Goal: Find specific page/section: Find specific page/section

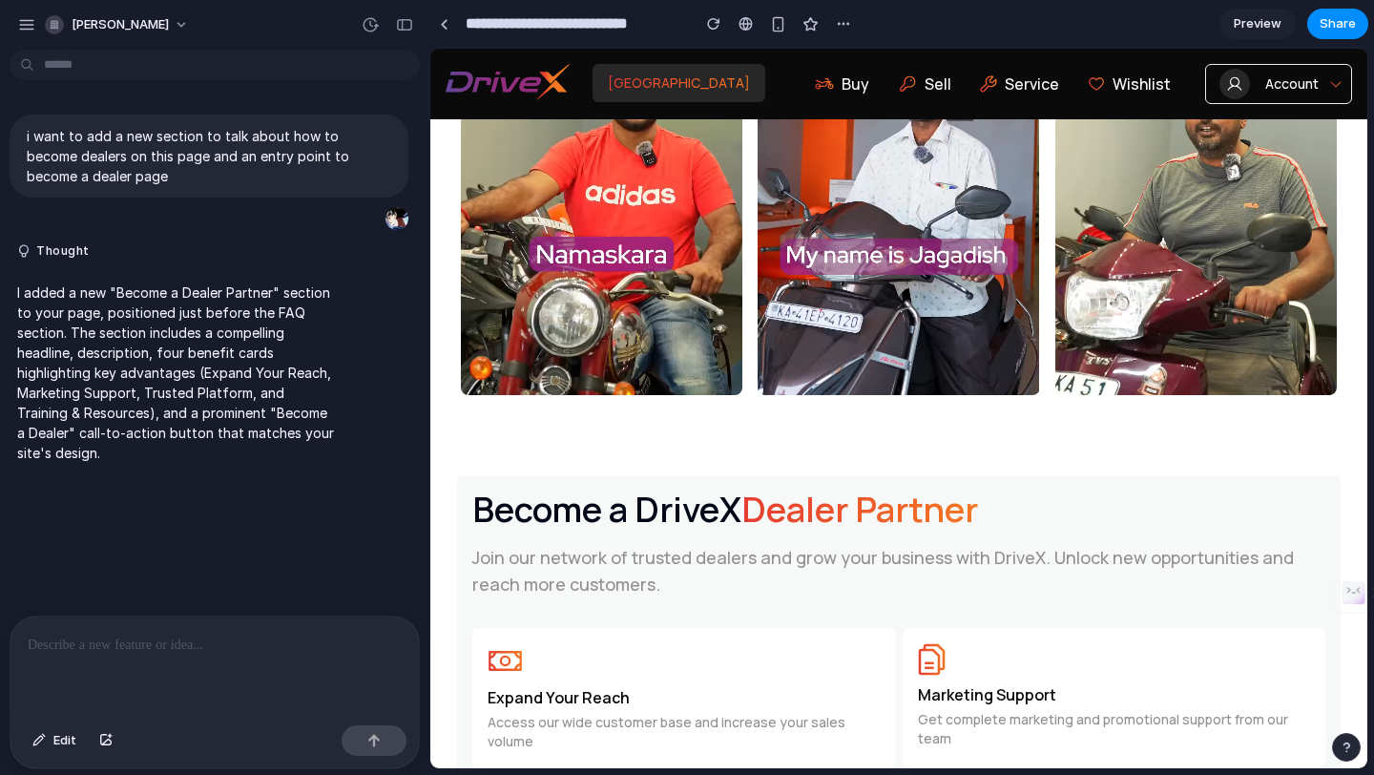
scroll to position [4687, 0]
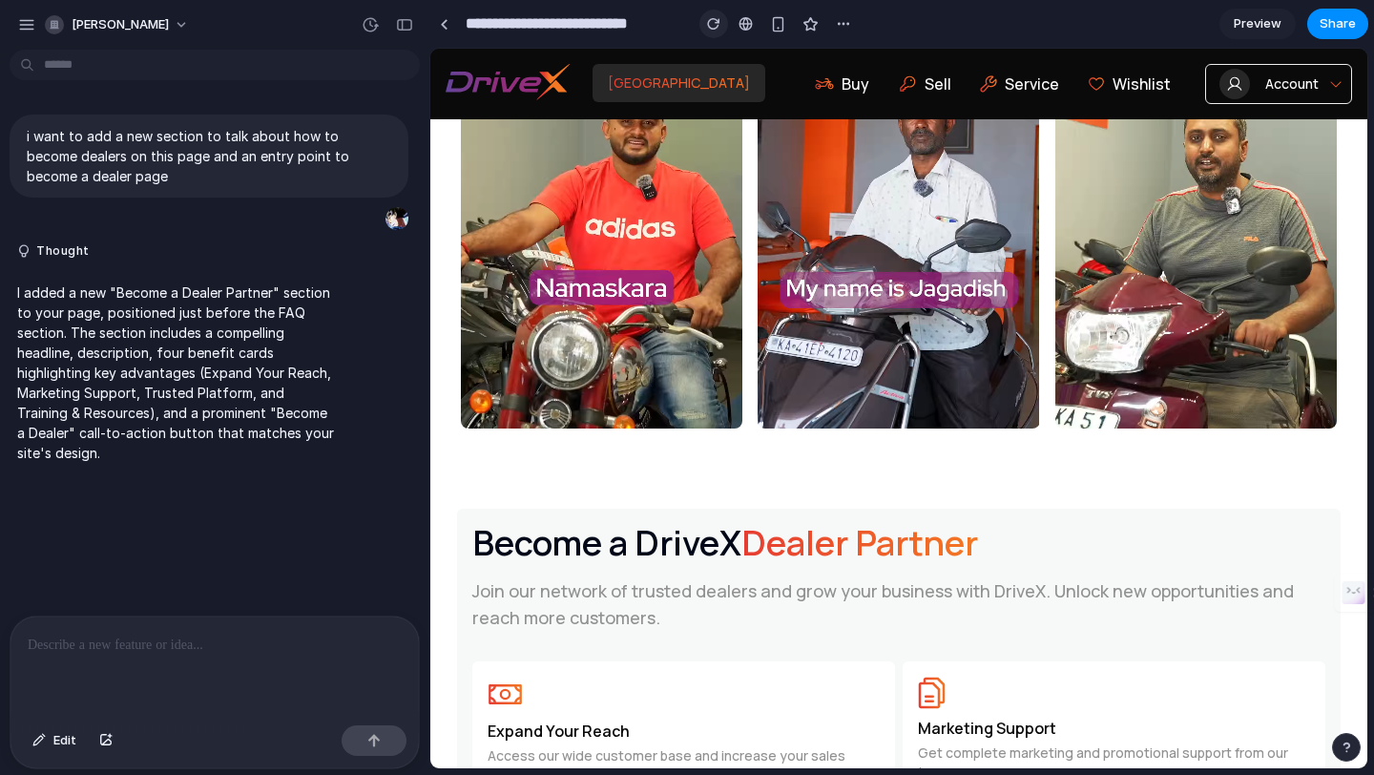
click at [699, 23] on button "button" at bounding box center [713, 24] width 29 height 29
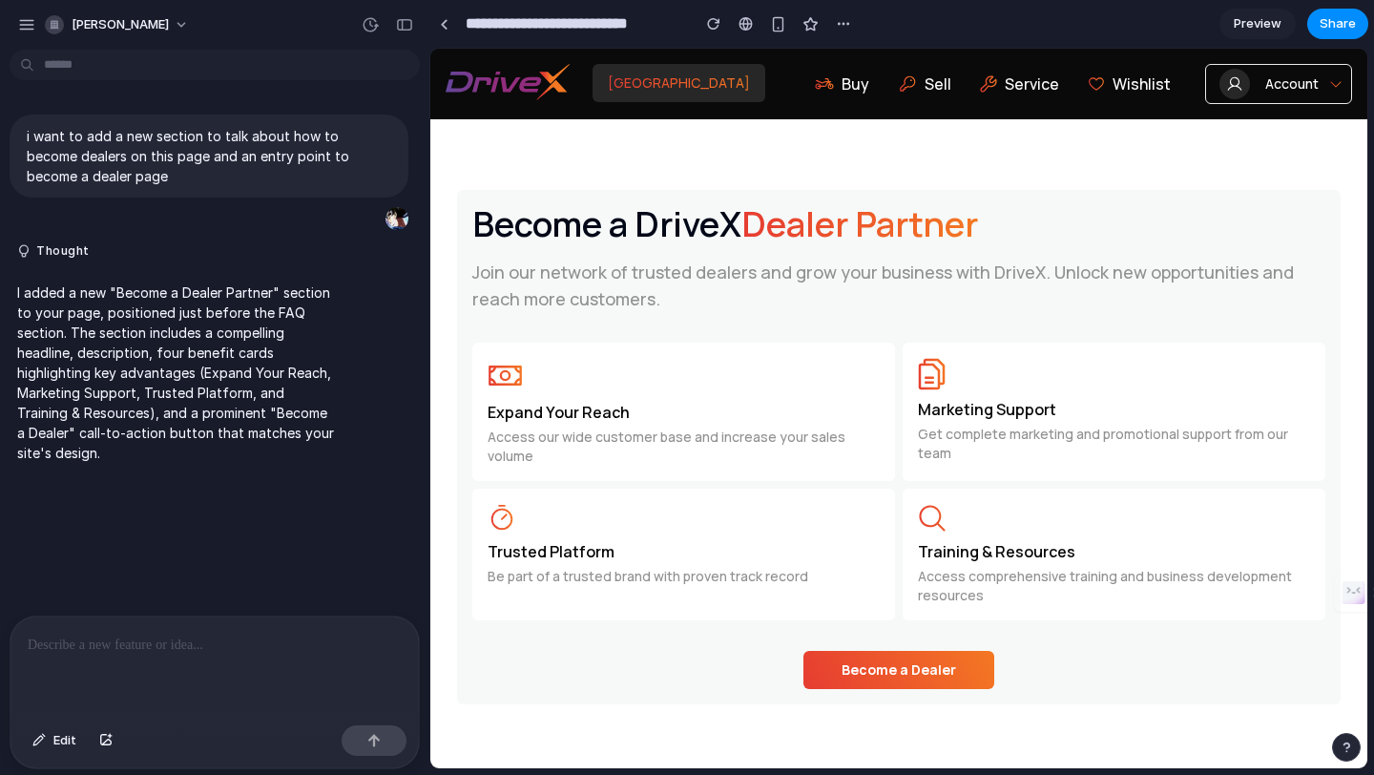
scroll to position [5008, 0]
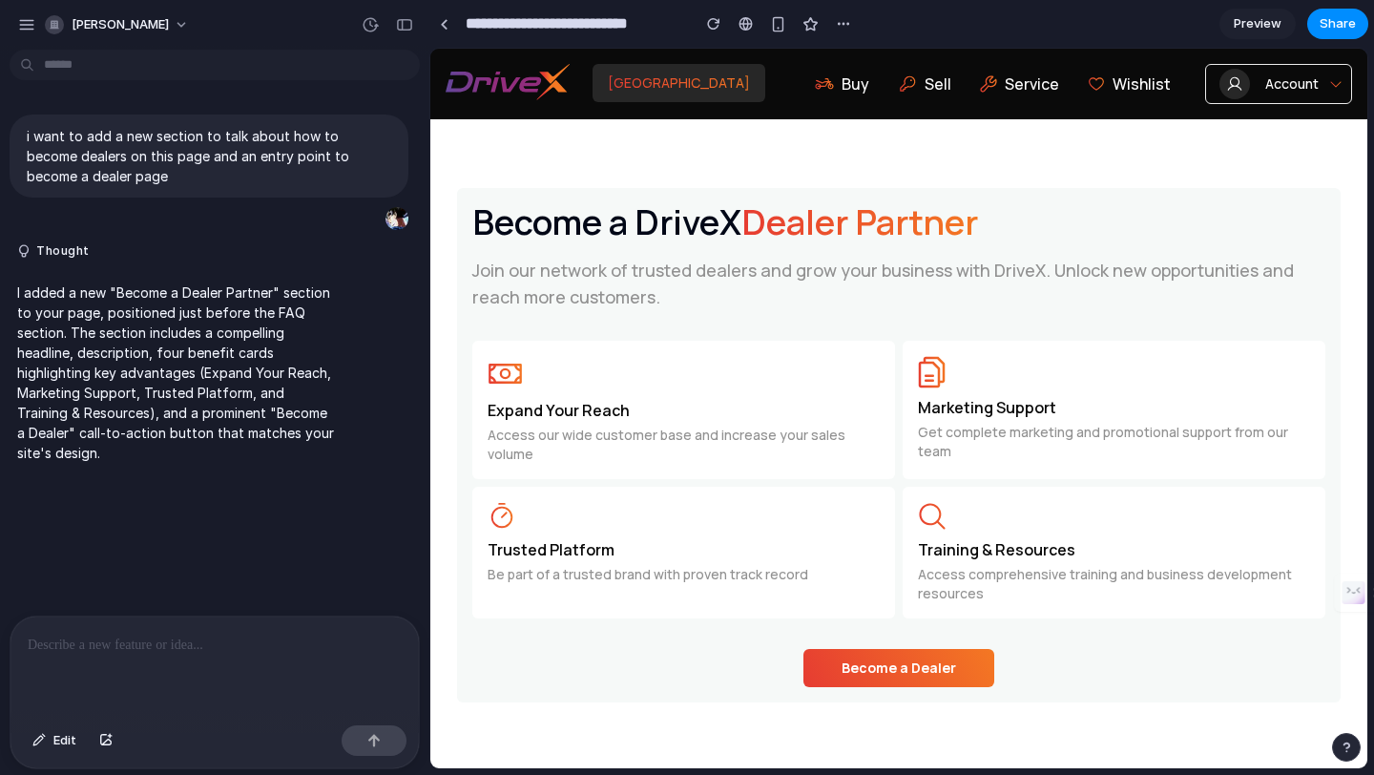
click at [827, 280] on p "Join our network of trusted dealers and grow your business with DriveX. Unlock …" at bounding box center [898, 291] width 883 height 69
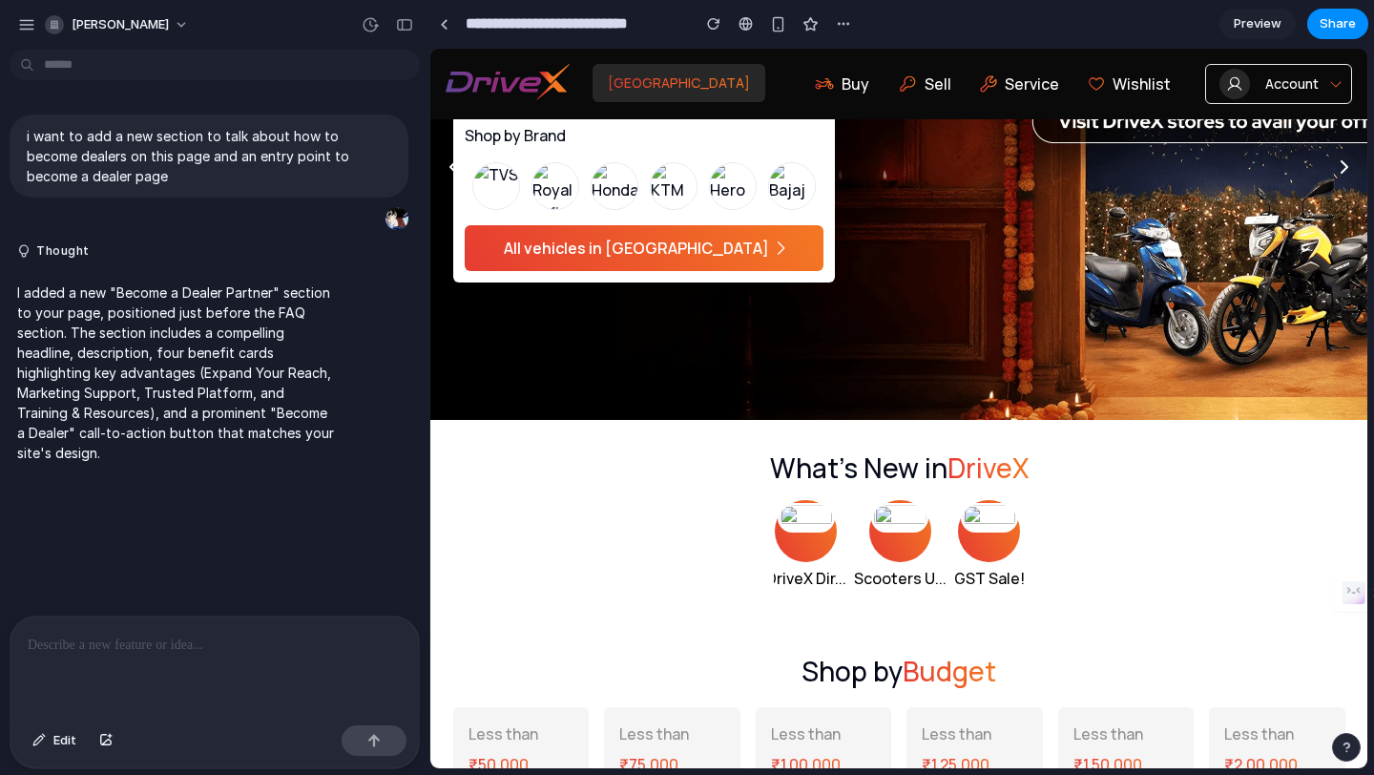
scroll to position [0, 0]
